Goal: Task Accomplishment & Management: Complete application form

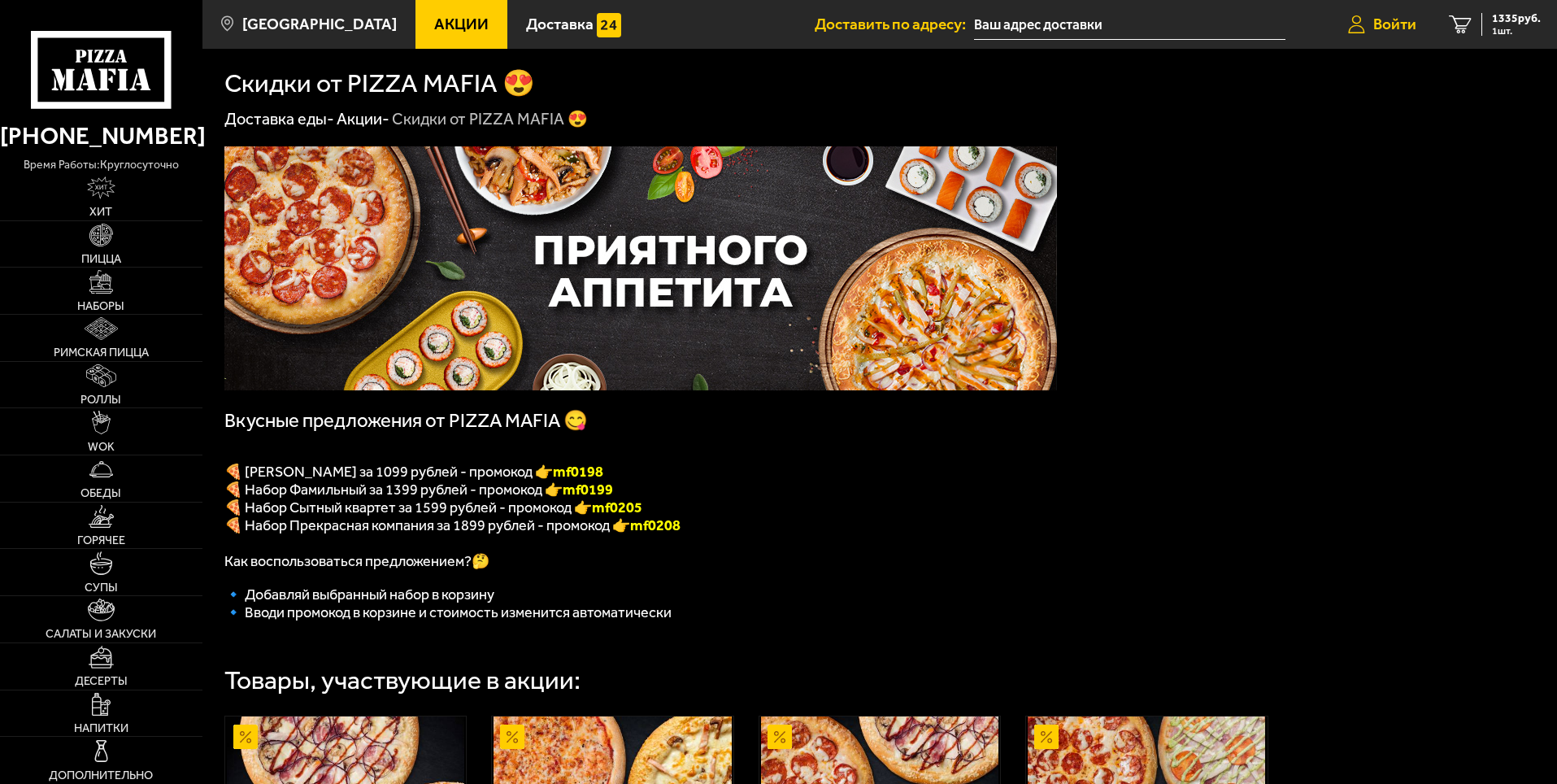
click at [1401, 23] on span "Войти" at bounding box center [1395, 24] width 43 height 16
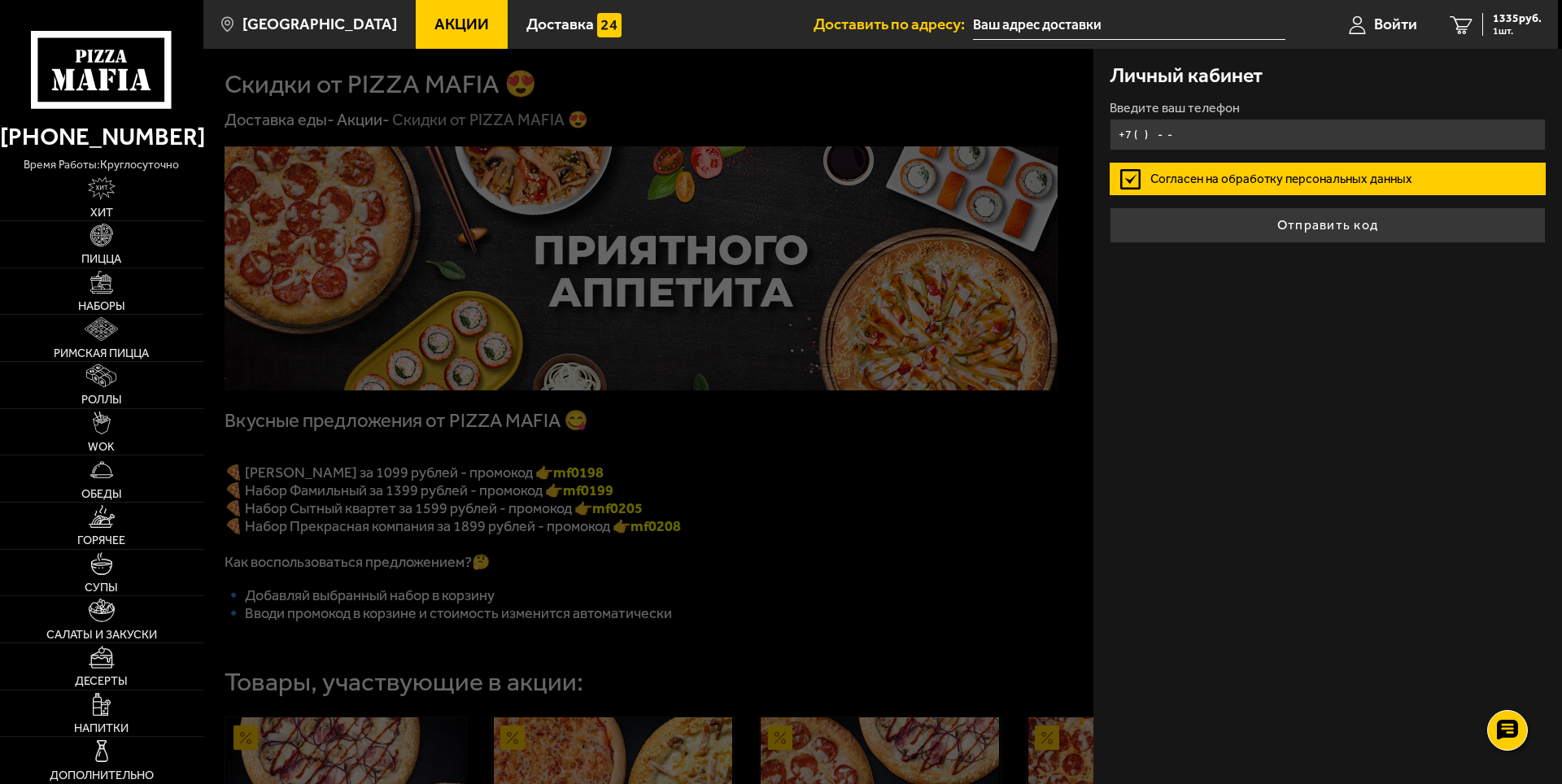
type input "[PHONE_NUMBER]"
click at [1276, 181] on label "Согласен на обработку персональных данных" at bounding box center [1328, 178] width 436 height 32
click at [0, 0] on input "Согласен на обработку персональных данных" at bounding box center [0, 0] width 0 height 0
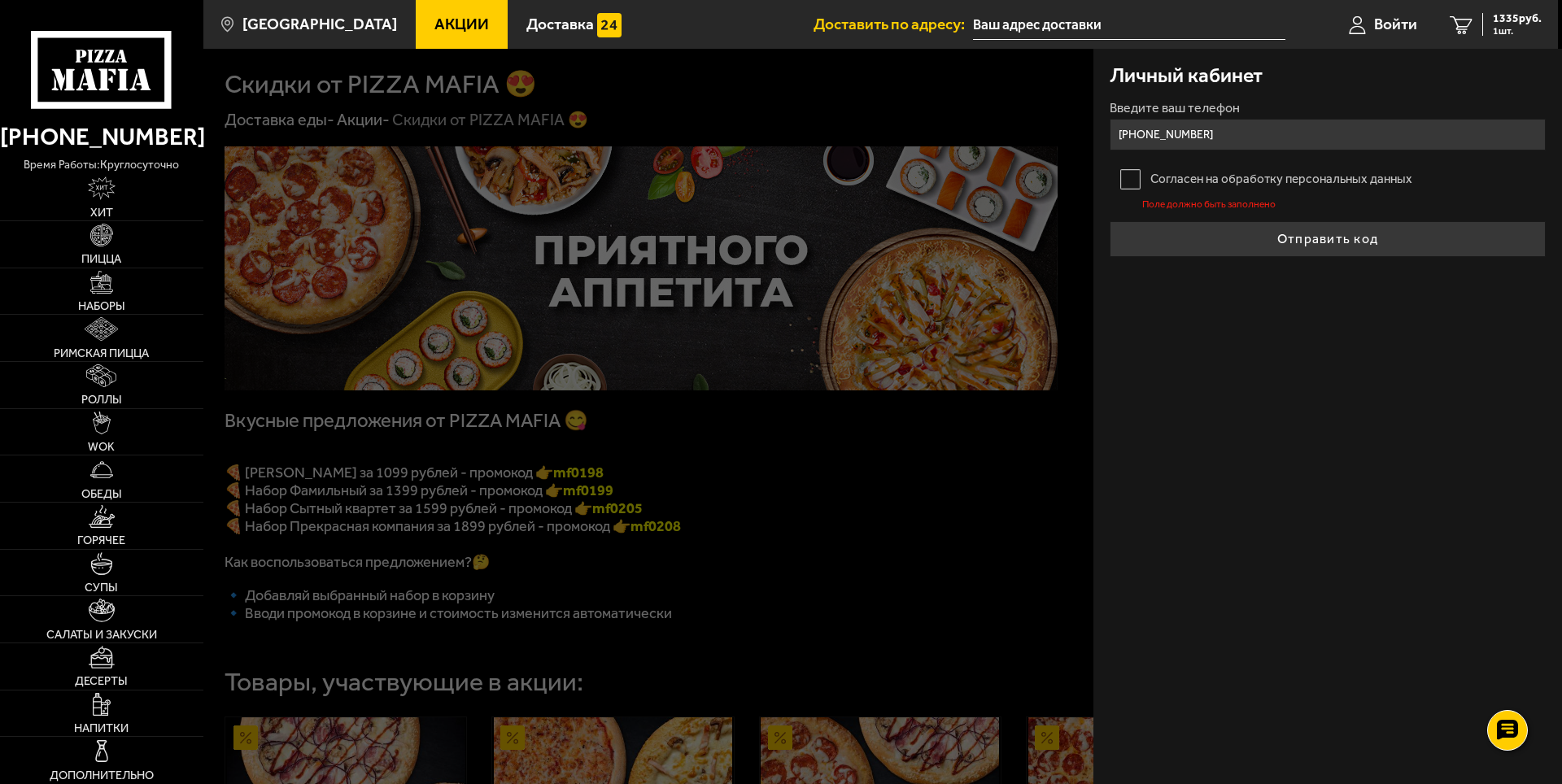
click at [1151, 186] on label "Согласен на обработку персональных данных" at bounding box center [1328, 178] width 436 height 32
click at [0, 0] on input "Согласен на обработку персональных данных" at bounding box center [0, 0] width 0 height 0
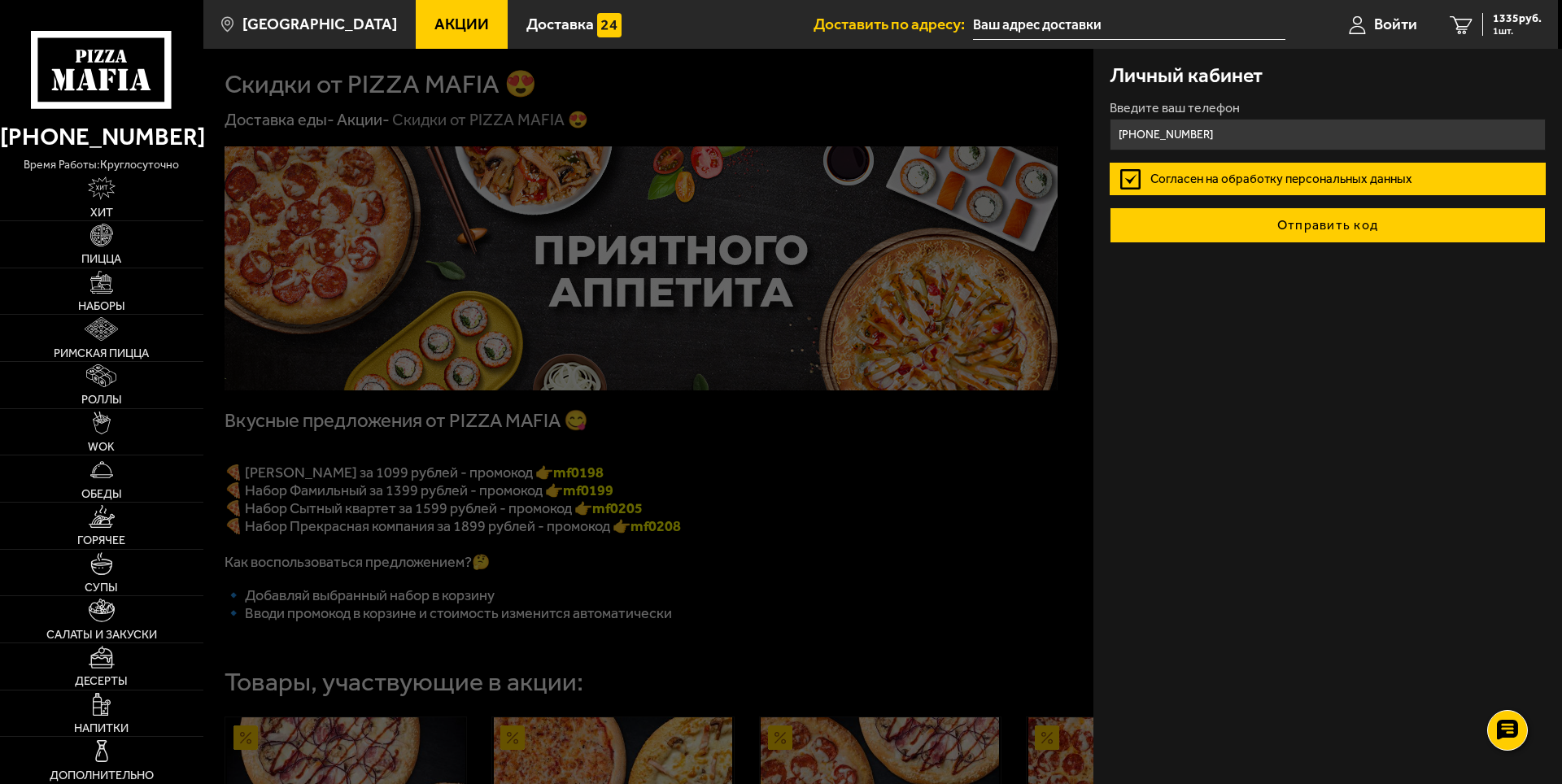
click at [1270, 225] on button "Отправить код" at bounding box center [1328, 225] width 436 height 36
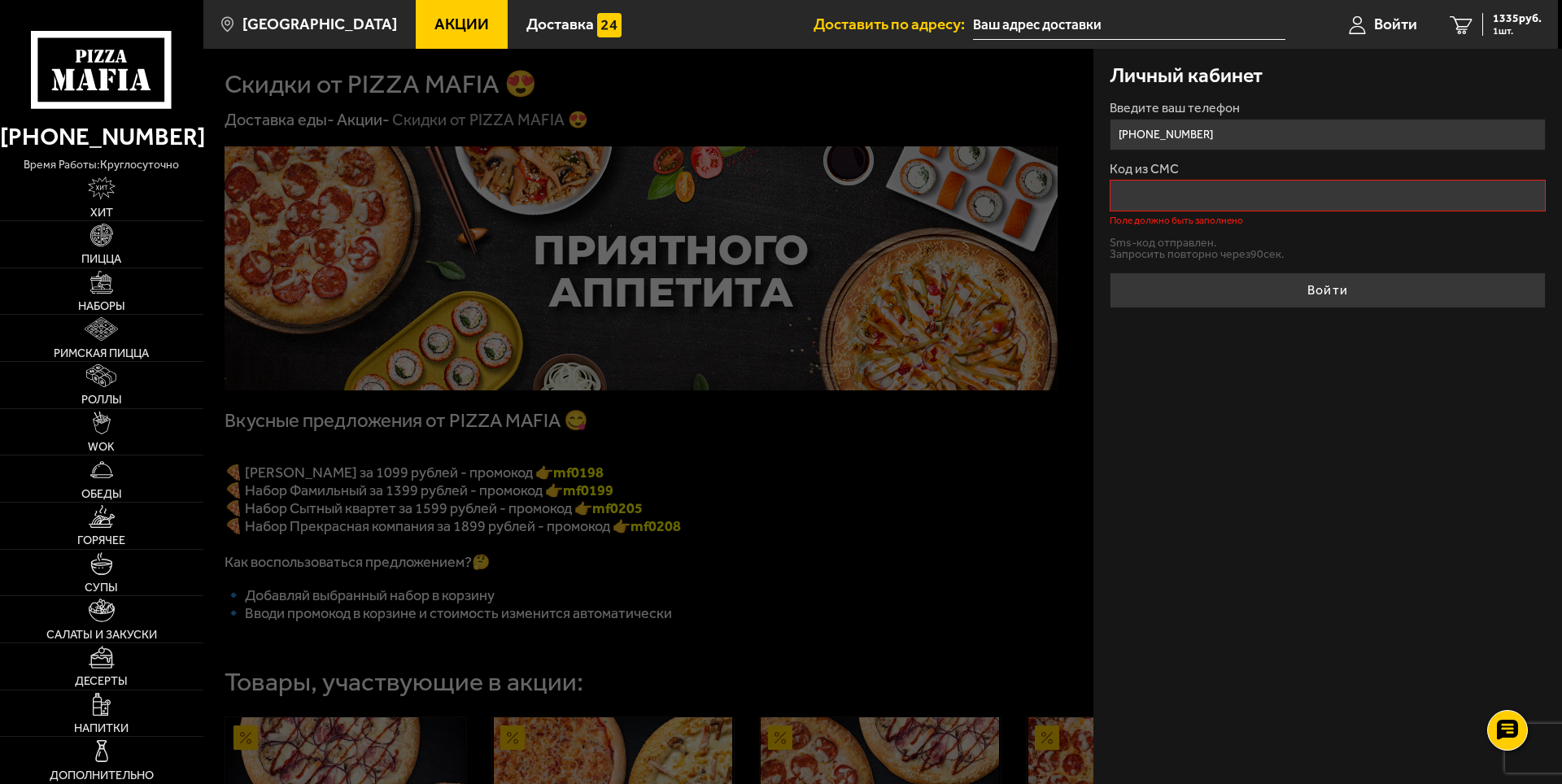
click at [1234, 191] on input "Код из СМС" at bounding box center [1328, 195] width 436 height 32
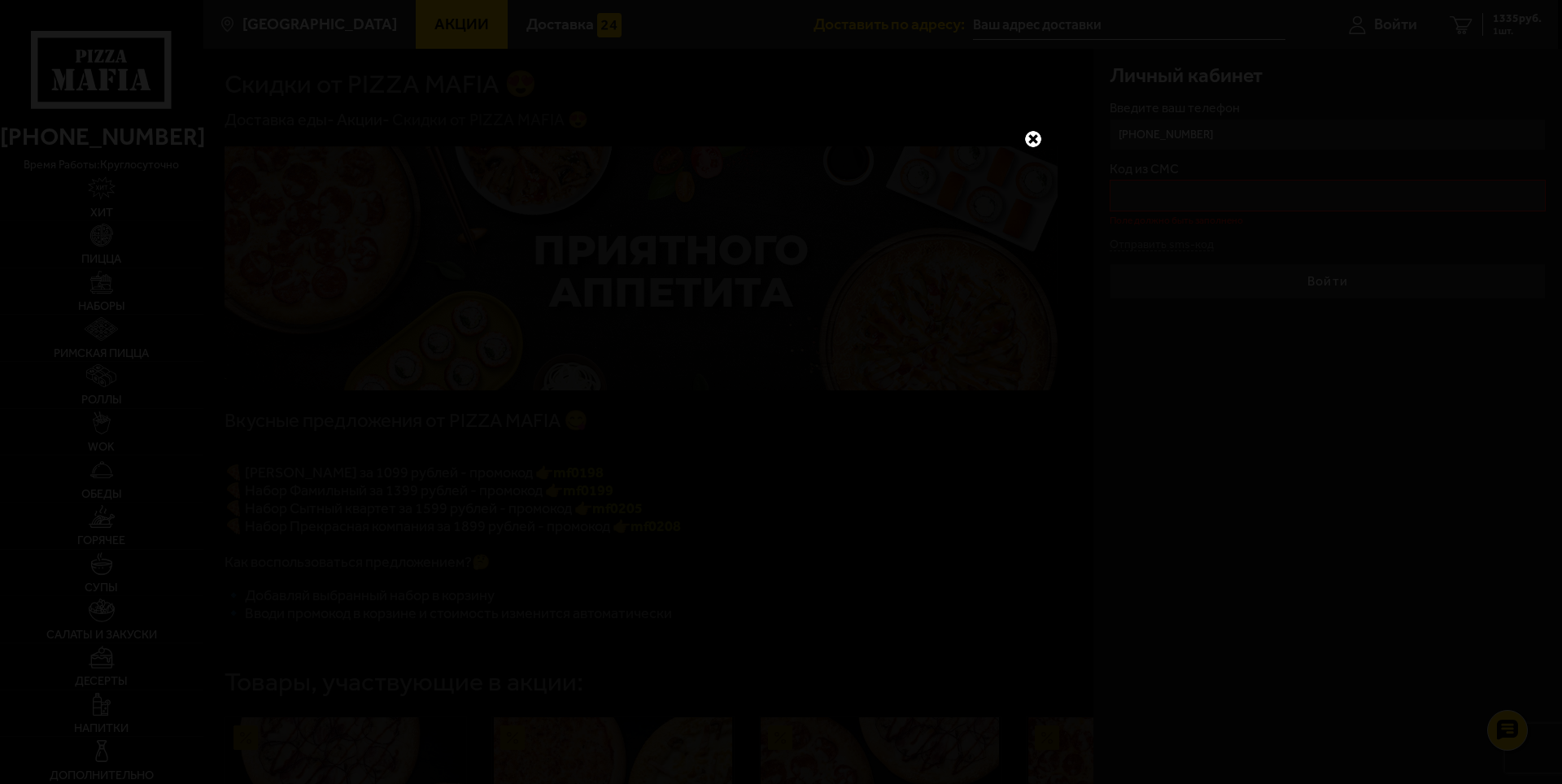
click at [1025, 138] on link at bounding box center [1033, 139] width 21 height 21
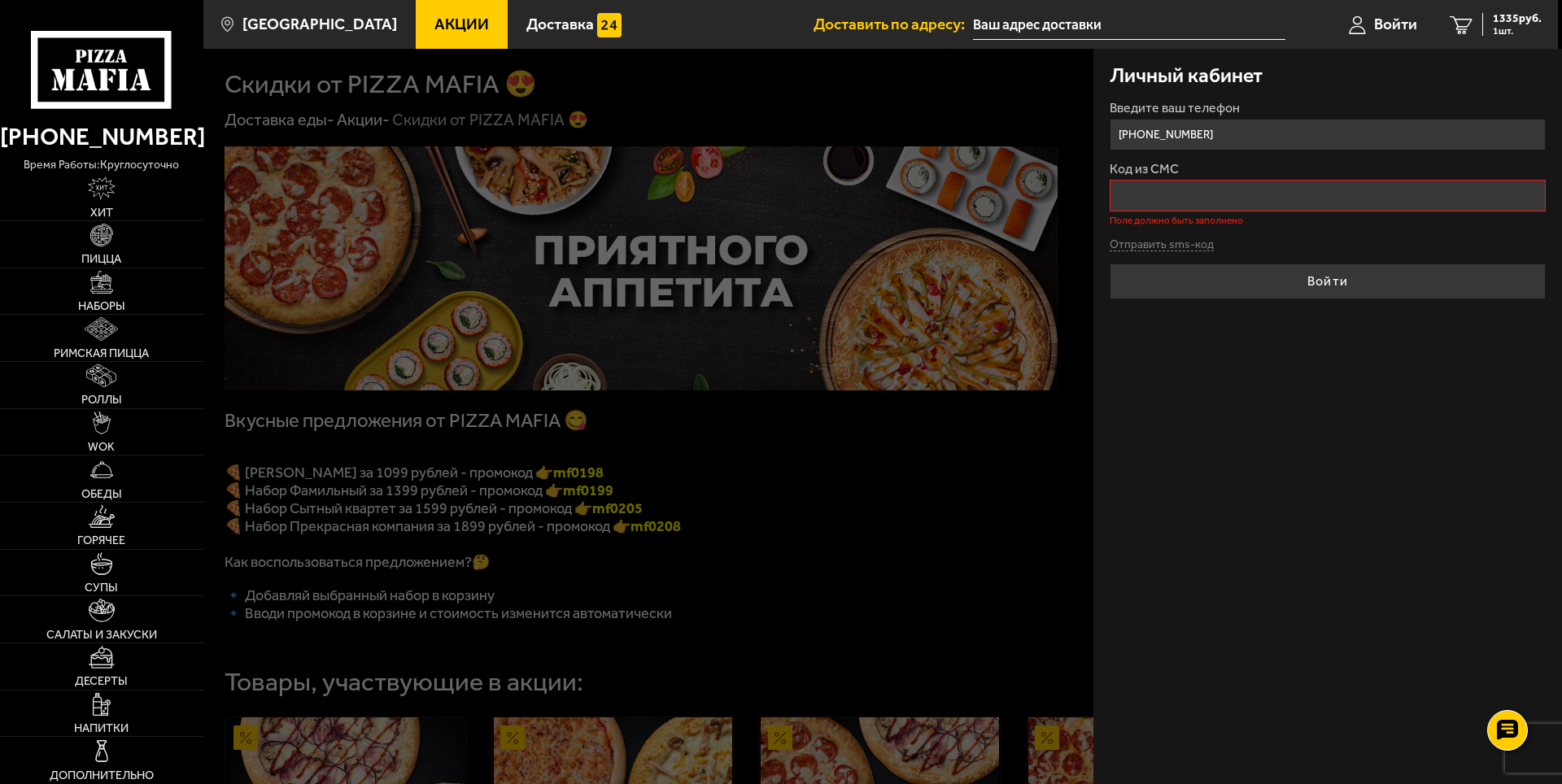
click at [1191, 211] on input "Код из СМС" at bounding box center [1328, 195] width 436 height 32
